Goal: Check status: Check status

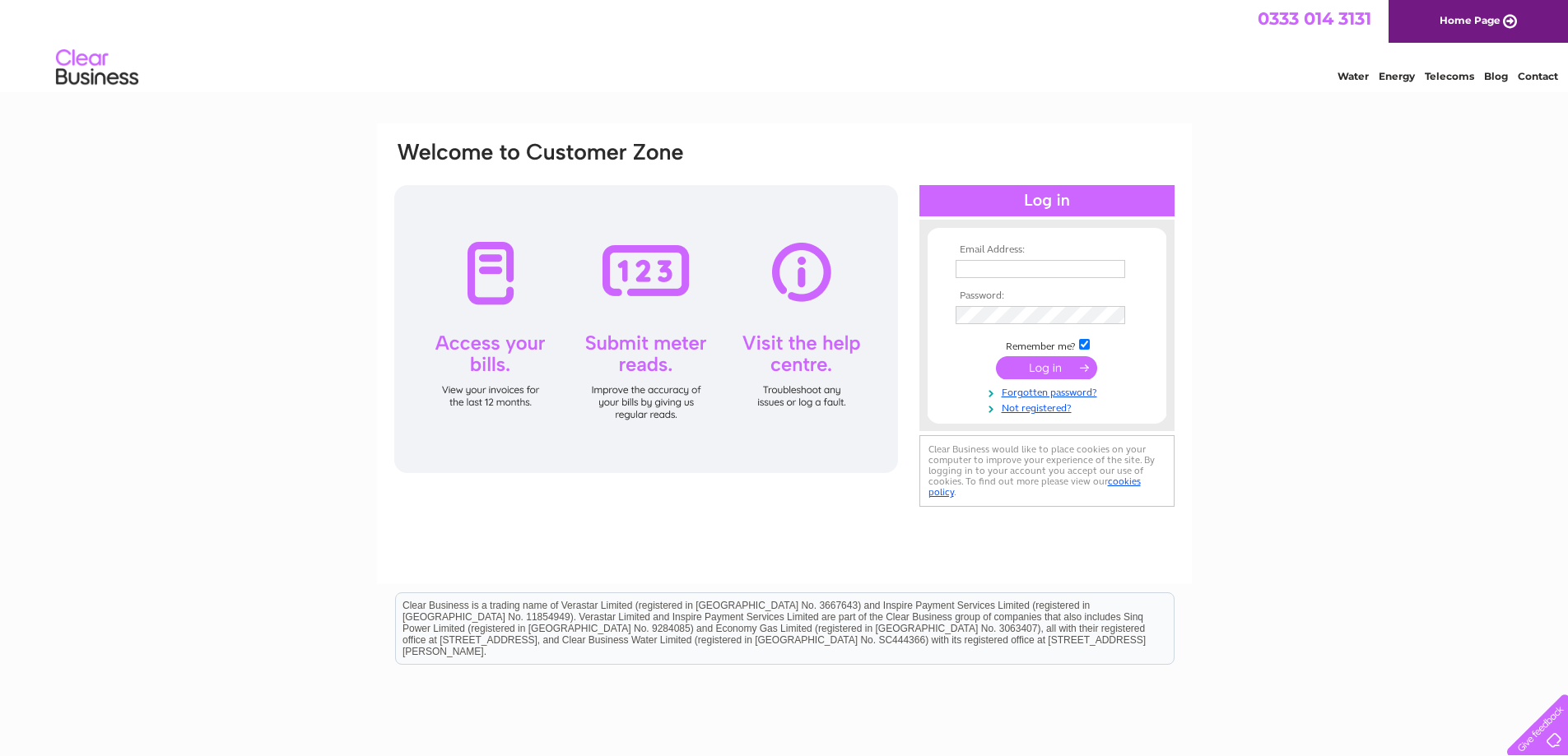
type input "[PERSON_NAME][EMAIL_ADDRESS][DOMAIN_NAME]"
click at [1050, 369] on input "submit" at bounding box center [1046, 368] width 101 height 23
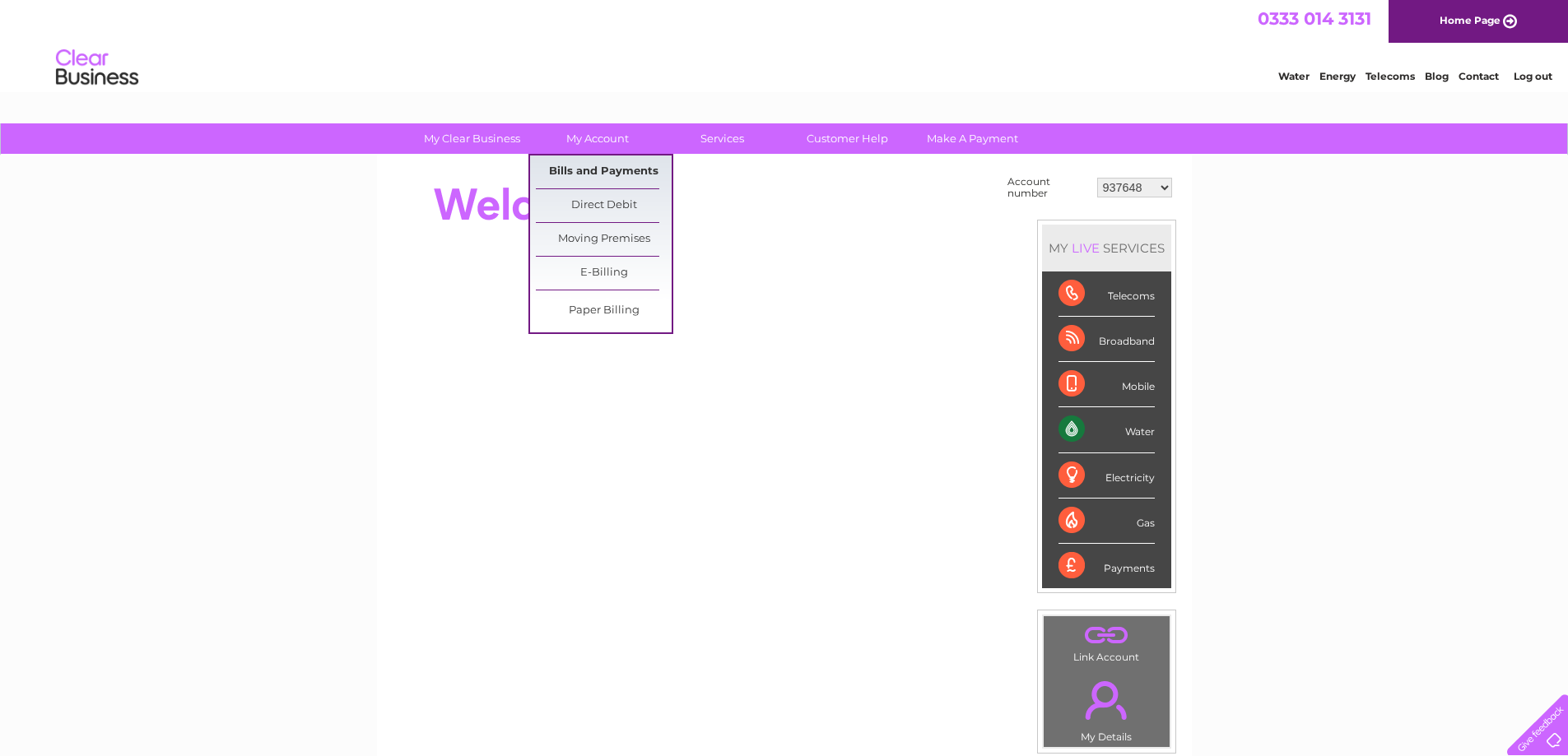
click at [583, 171] on link "Bills and Payments" at bounding box center [604, 172] width 136 height 33
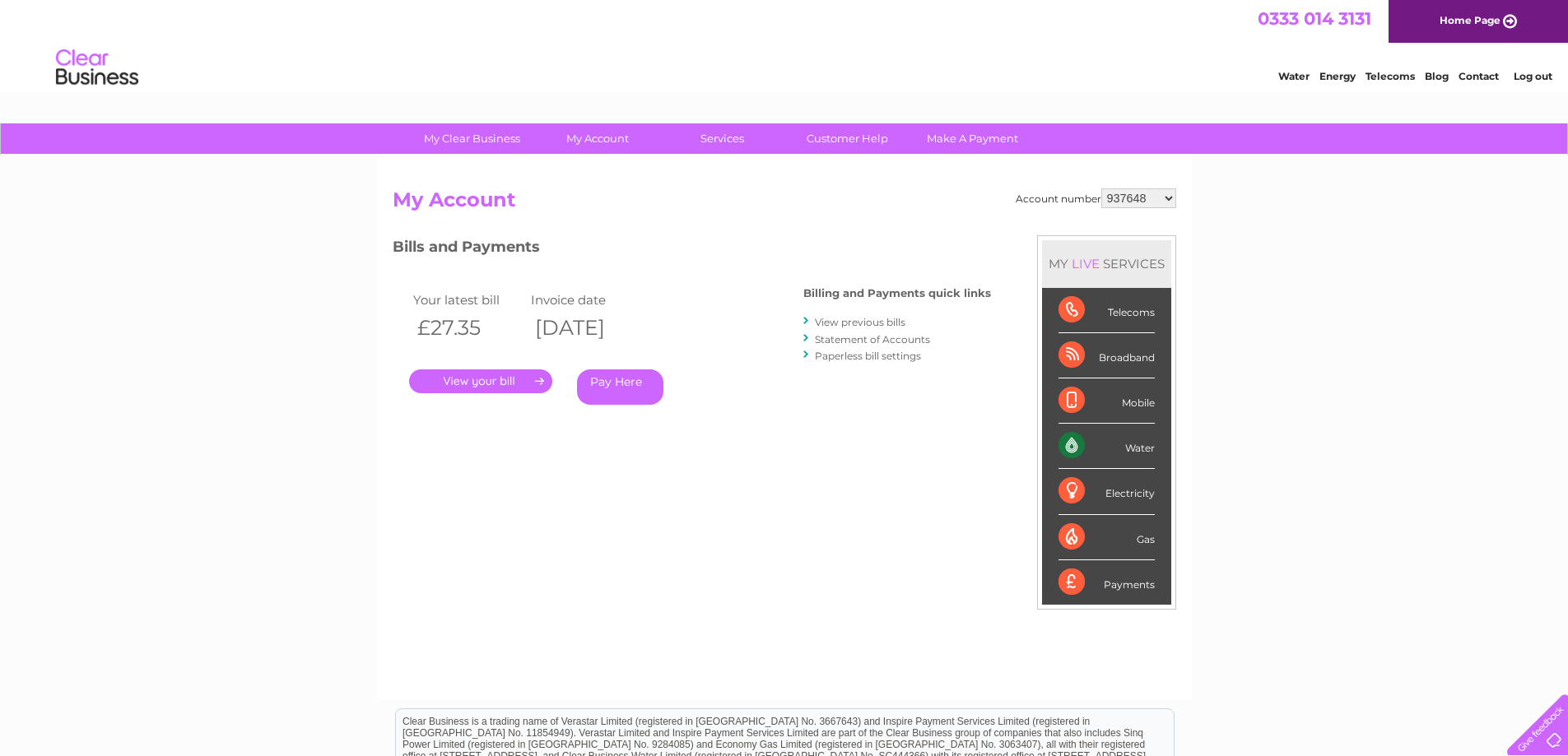
click at [1170, 200] on select "937648 1112482 30300760" at bounding box center [1139, 198] width 75 height 19
select select "1112482"
click at [1101, 188] on select "937648 1112482 30300760" at bounding box center [1139, 198] width 75 height 19
click at [466, 377] on link "." at bounding box center [481, 381] width 143 height 24
